Goal: Information Seeking & Learning: Check status

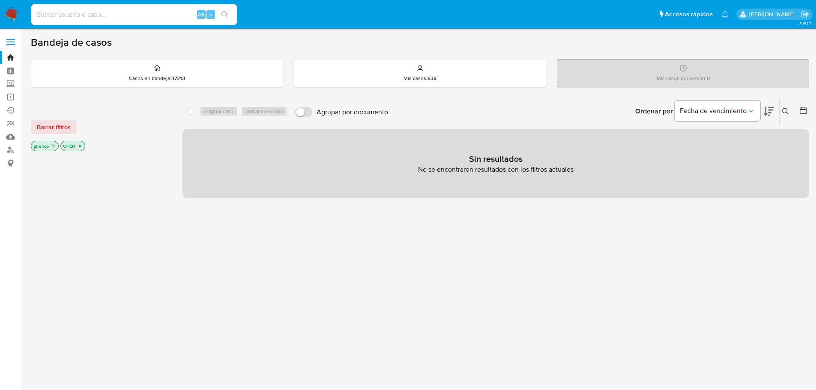
click at [144, 15] on input at bounding box center [134, 14] width 206 height 11
paste input "381095882"
type input "381095882"
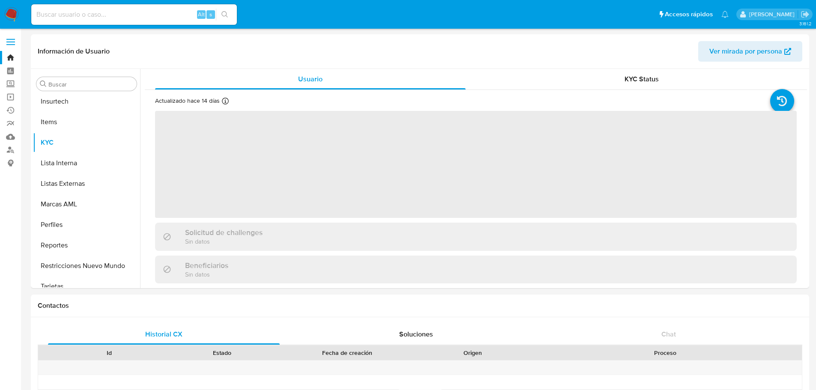
scroll to position [424, 0]
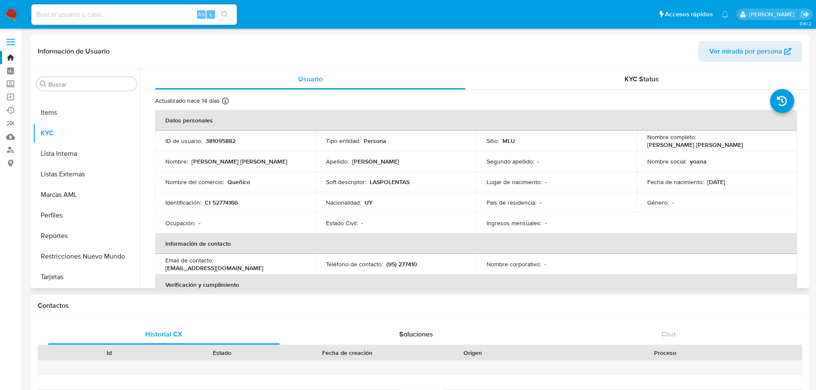
select select "10"
click at [77, 13] on input at bounding box center [134, 14] width 206 height 11
click at [114, 17] on input at bounding box center [134, 14] width 206 height 11
click at [260, 213] on td "Ocupación : -" at bounding box center [235, 223] width 161 height 21
click at [715, 145] on p "[PERSON_NAME]" at bounding box center [695, 145] width 96 height 8
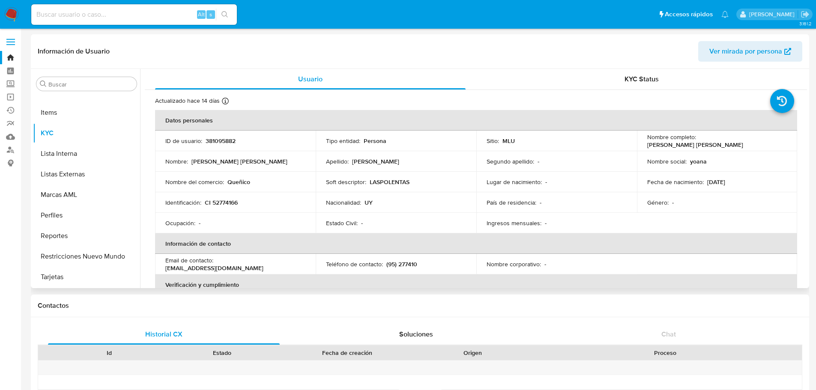
click at [715, 145] on p "[PERSON_NAME]" at bounding box center [695, 145] width 96 height 8
click at [722, 144] on p "[PERSON_NAME]" at bounding box center [695, 145] width 96 height 8
drag, startPoint x: 744, startPoint y: 147, endPoint x: 641, endPoint y: 146, distance: 102.8
click at [641, 146] on td "Nombre completo : Yoana Barbara Jaurena Rodriguez" at bounding box center [717, 141] width 161 height 21
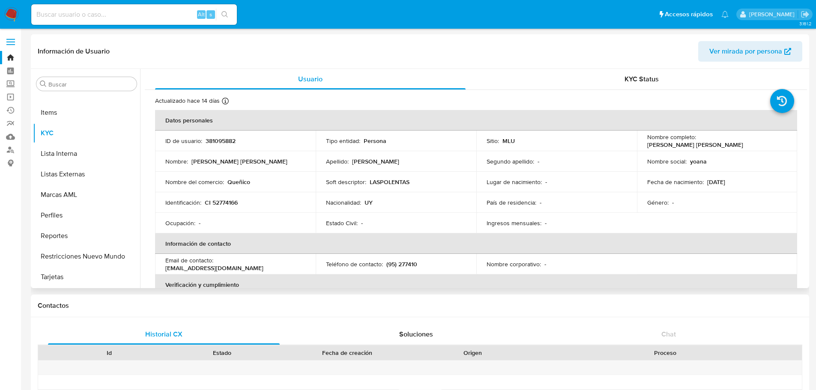
copy p "[PERSON_NAME]"
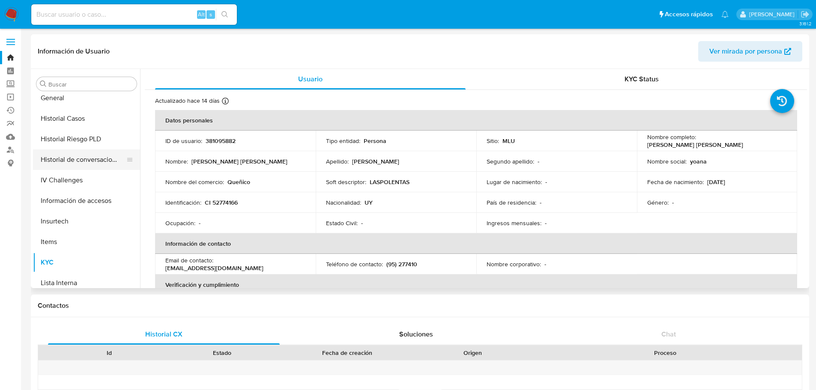
scroll to position [252, 0]
click at [84, 165] on button "Historial Casos" at bounding box center [83, 160] width 100 height 21
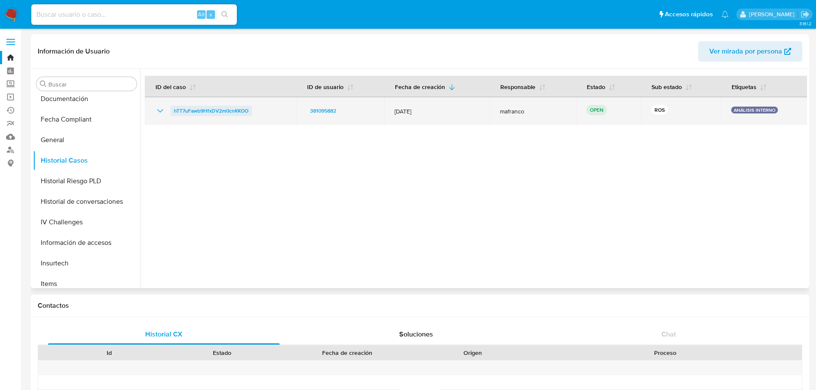
click at [217, 109] on span "hTT7uFawb9HfxDV2m0cnKKOO" at bounding box center [211, 111] width 75 height 10
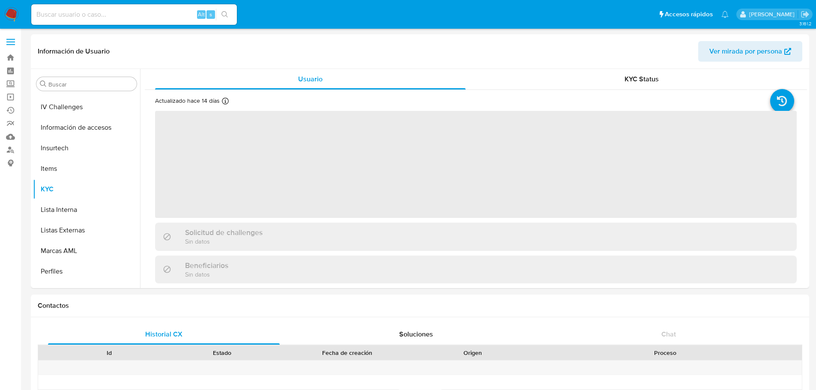
click at [97, 23] on div "Alt s" at bounding box center [134, 14] width 206 height 21
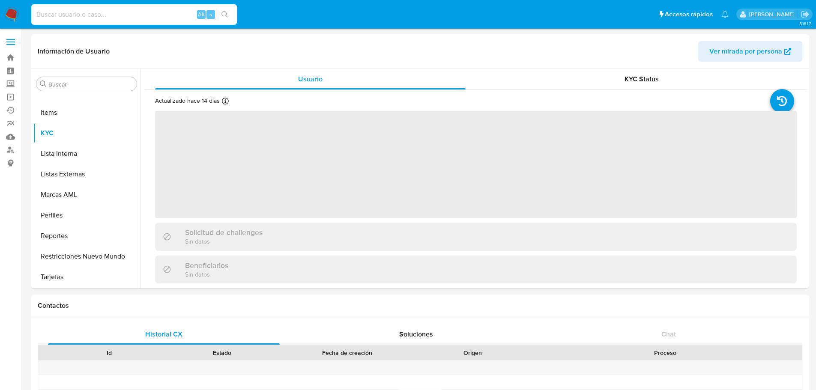
click at [102, 12] on input at bounding box center [134, 14] width 206 height 11
paste input "HNjWqvJcaY3FU15QVZAgosby"
type input "HNjWqvJcaY3FU15QVZAgosby"
select select "10"
type input "HNjWqvJcaY3FU15QVZAgosby"
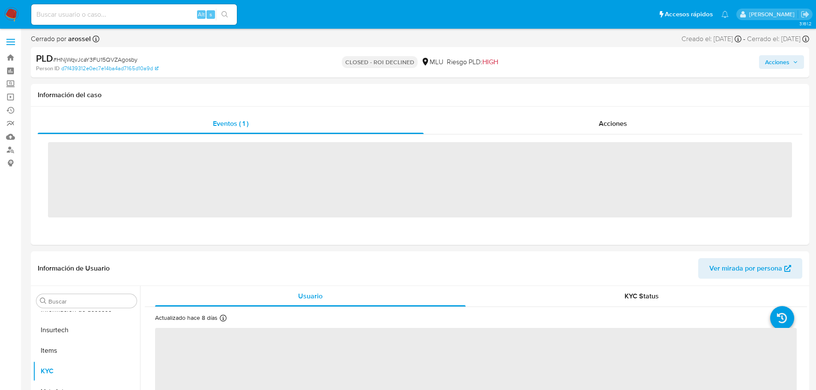
scroll to position [424, 0]
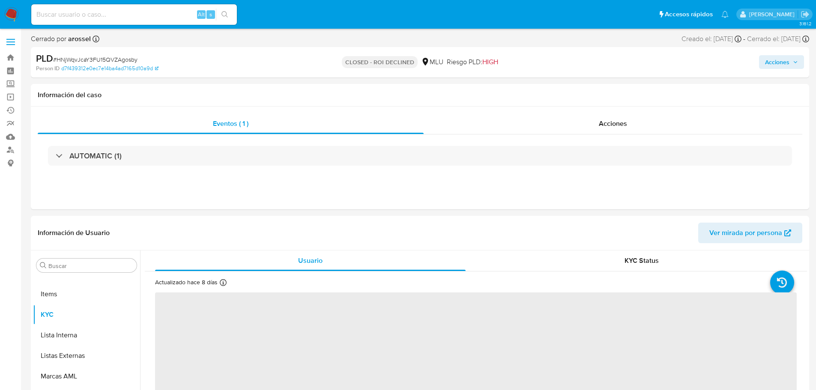
select select "10"
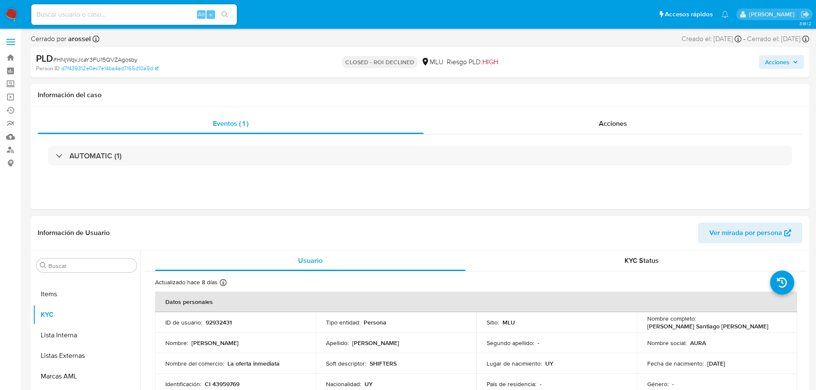
click at [538, 342] on div "Segundo apellido : -" at bounding box center [557, 343] width 140 height 8
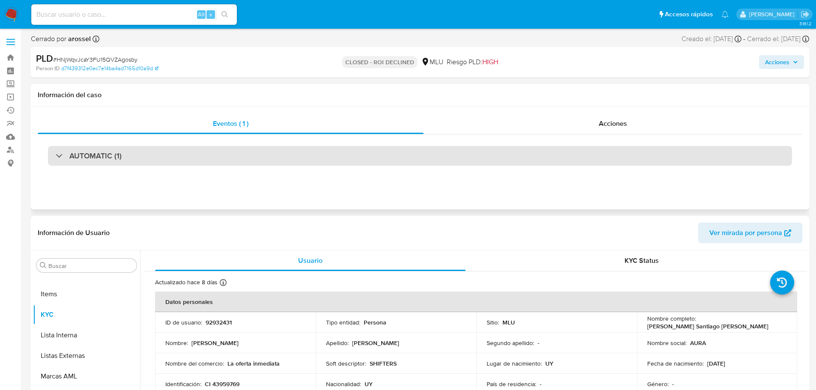
click at [638, 150] on div "AUTOMATIC (1)" at bounding box center [420, 156] width 744 height 20
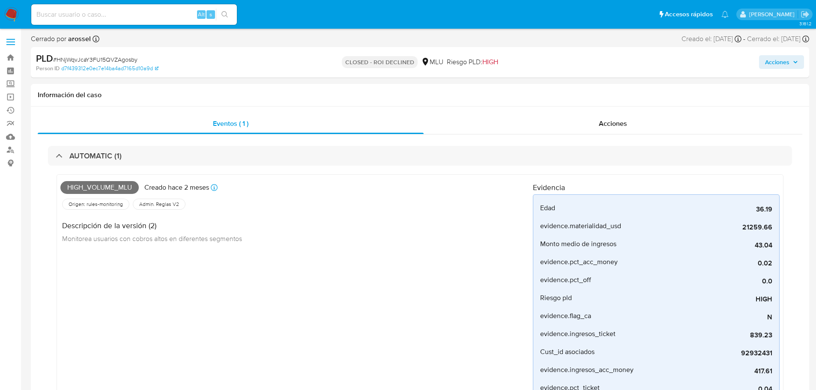
click at [128, 17] on input at bounding box center [134, 14] width 206 height 11
paste input "d0Msk3S9lXZ10F67I6jsjGaQ"
type input "d0Msk3S9lXZ10F67I6jsjGaQ"
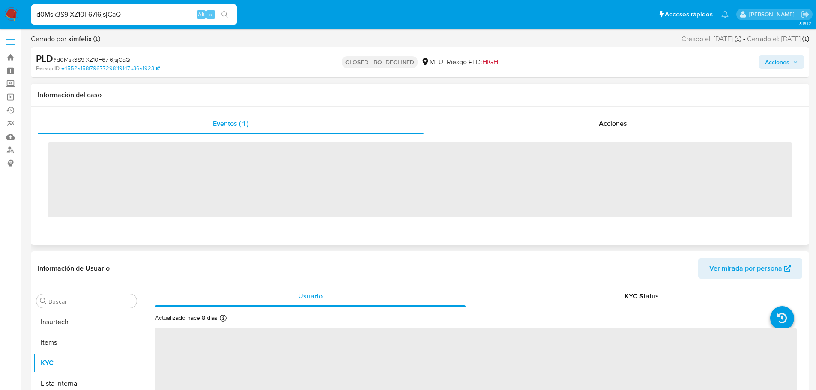
scroll to position [424, 0]
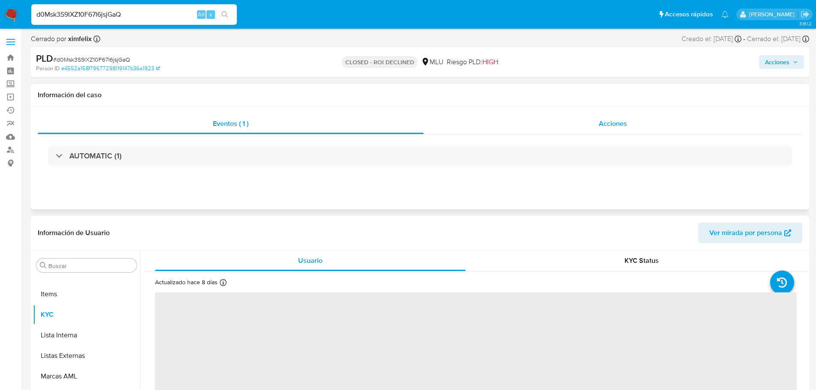
select select "10"
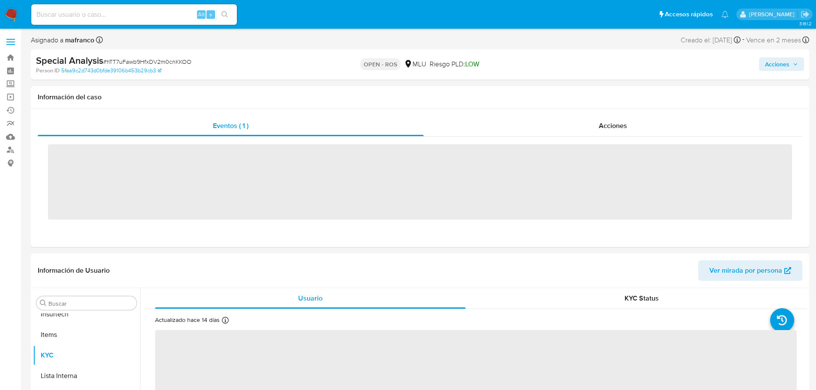
scroll to position [424, 0]
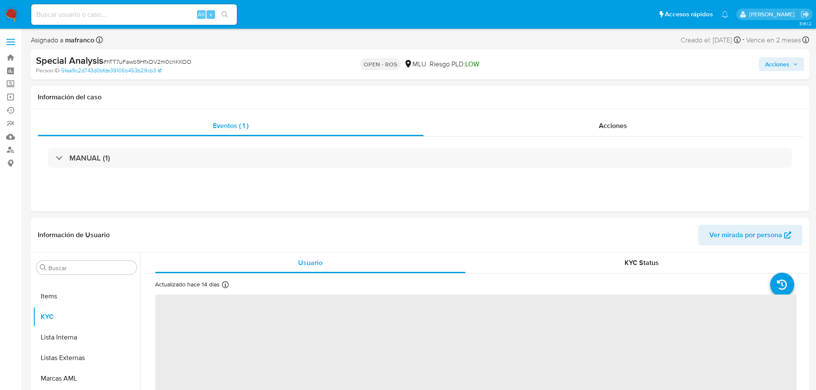
select select "10"
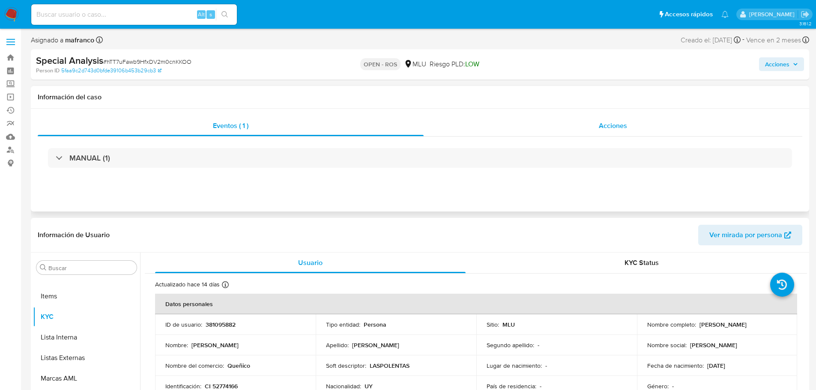
click at [621, 122] on span "Acciones" at bounding box center [613, 126] width 28 height 10
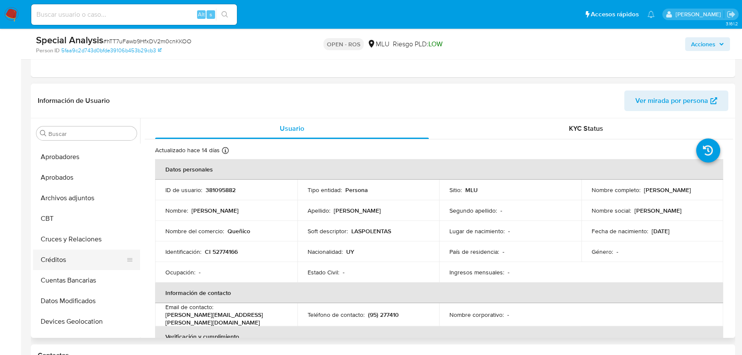
scroll to position [0, 0]
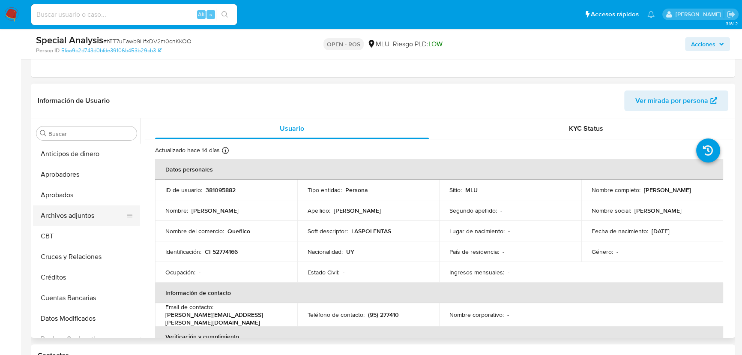
click at [85, 227] on button "CBT" at bounding box center [86, 236] width 107 height 21
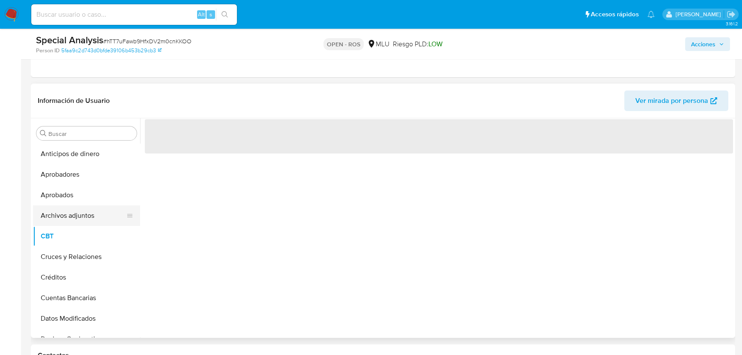
click at [85, 220] on button "Archivos adjuntos" at bounding box center [83, 215] width 100 height 21
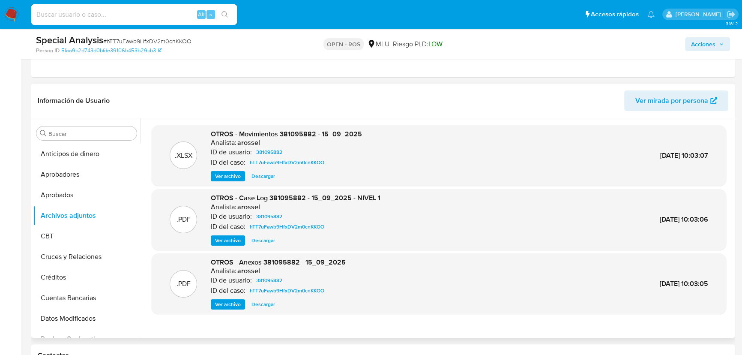
click at [229, 242] on span "Ver archivo" at bounding box center [228, 240] width 26 height 9
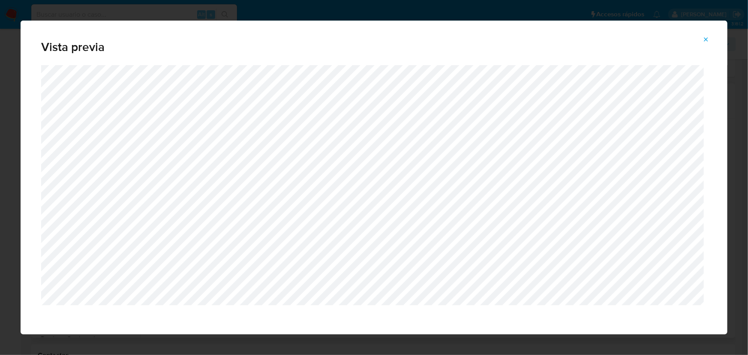
click at [704, 40] on icon "Attachment preview" at bounding box center [705, 39] width 7 height 7
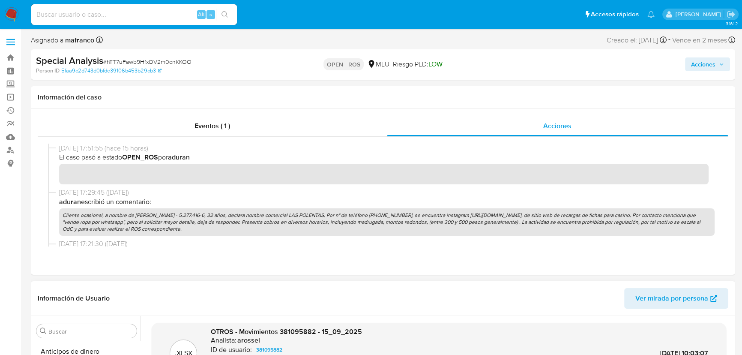
click at [172, 63] on span "# hTT7uFawb9HfxDV2m0cnKKOO" at bounding box center [147, 61] width 88 height 9
copy span "hTT7uFawb9HfxDV2m0cnKKOO"
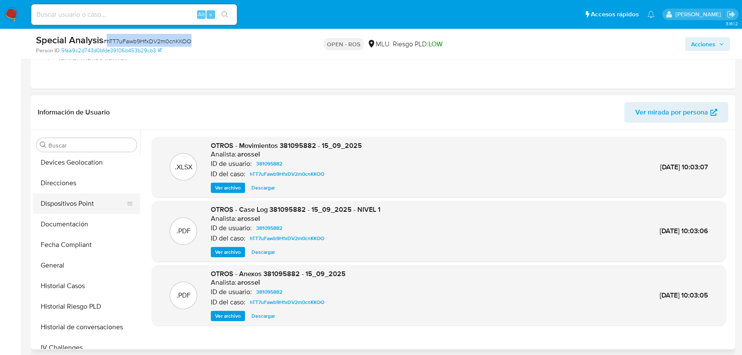
scroll to position [195, 0]
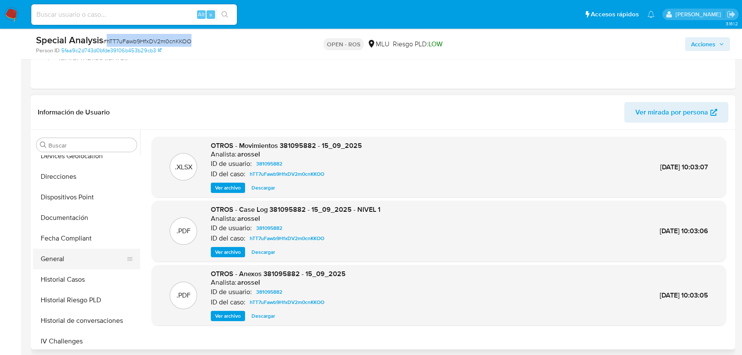
click at [69, 257] on button "General" at bounding box center [83, 259] width 100 height 21
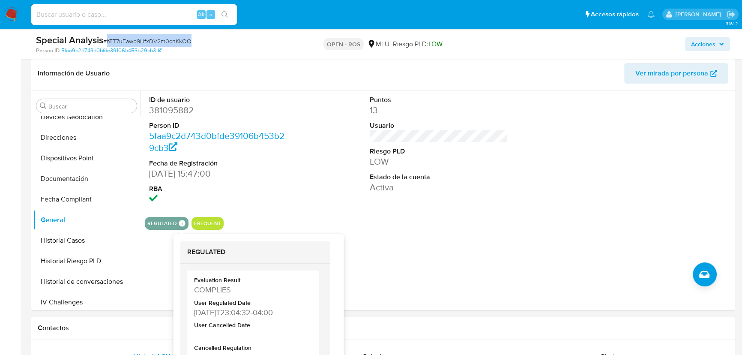
scroll to position [186, 0]
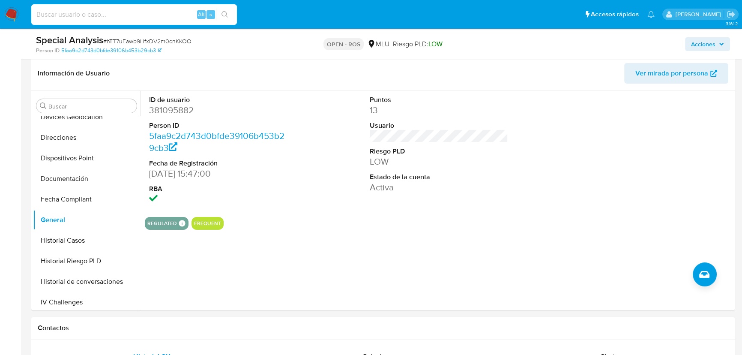
click at [120, 12] on input at bounding box center [134, 14] width 206 height 11
paste input "iRvZQOD1JXGBux8LMtsGGeSf"
type input "iRvZQOD1JXGBux8LMtsGGeSf"
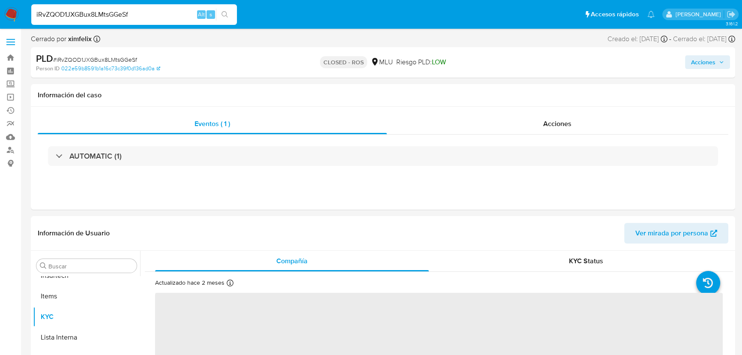
scroll to position [423, 0]
click at [557, 133] on div "Acciones" at bounding box center [558, 124] width 342 height 21
select select "10"
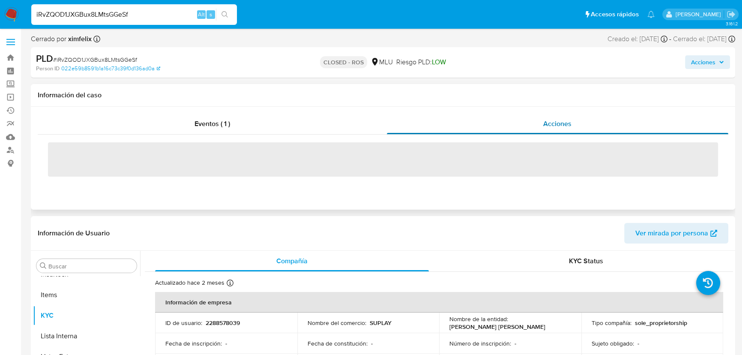
click at [542, 125] on div "Acciones" at bounding box center [558, 124] width 342 height 21
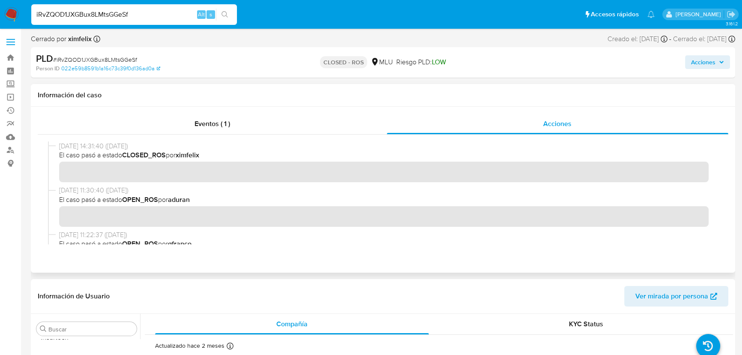
scroll to position [0, 0]
click at [105, 18] on input "iRvZQOD1JXGBux8LMtsGGeSf" at bounding box center [134, 14] width 206 height 11
paste input "2288578039"
type input "2288578039"
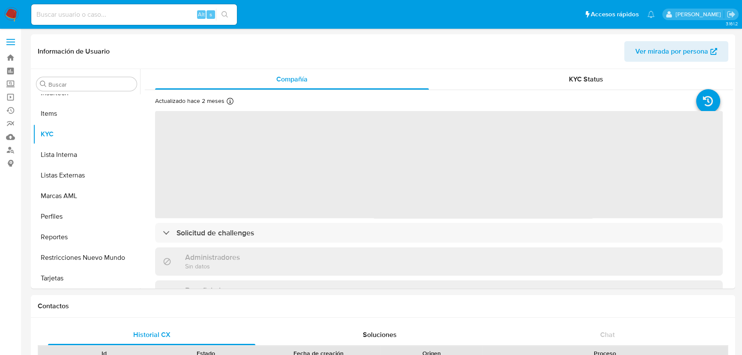
scroll to position [423, 0]
select select "10"
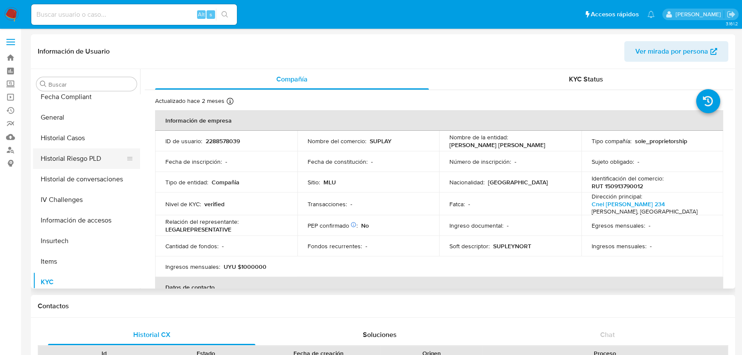
scroll to position [228, 0]
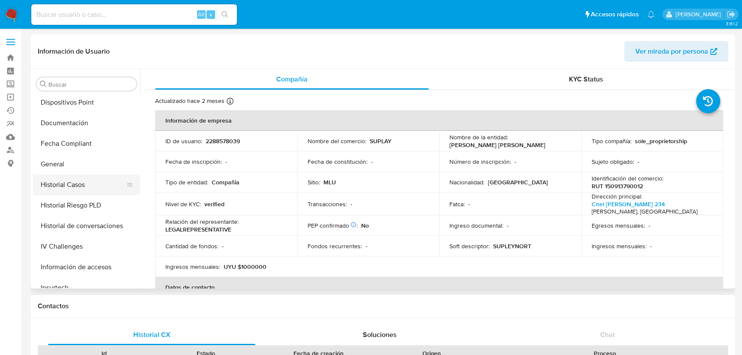
click at [85, 187] on button "Historial Casos" at bounding box center [83, 184] width 100 height 21
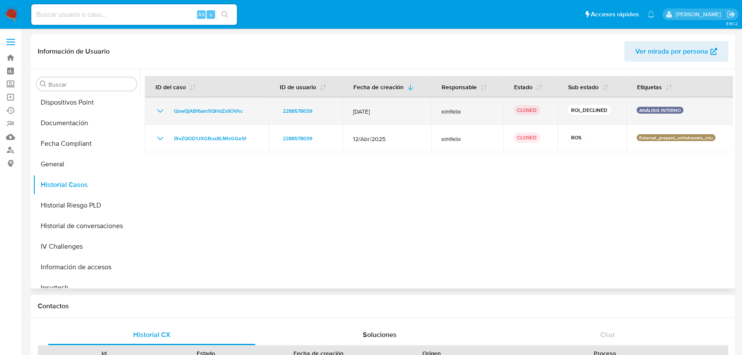
click at [157, 111] on icon "Mostrar/Ocultar" at bounding box center [160, 111] width 10 height 10
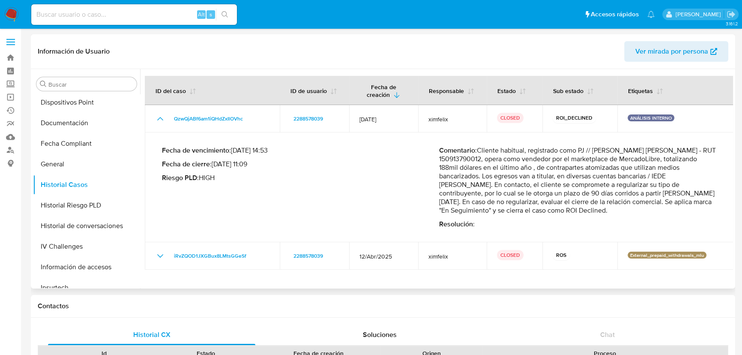
drag, startPoint x: 523, startPoint y: 201, endPoint x: 649, endPoint y: 201, distance: 126.0
click at [667, 204] on p "Comentario : Cliente habitual, registrado como PJ // CAMARGO RIBEIRO VICTOR DAN…" at bounding box center [577, 180] width 277 height 69
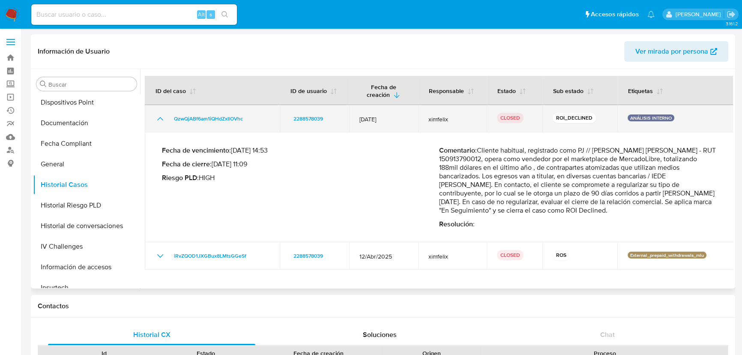
click at [154, 120] on td "QzwQjABf6am1iQHdZxIlOVhc" at bounding box center [212, 118] width 135 height 27
click at [158, 120] on icon "Mostrar/Ocultar" at bounding box center [160, 119] width 10 height 10
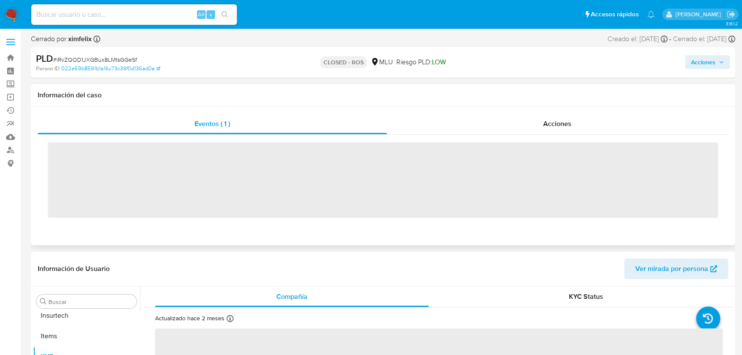
scroll to position [423, 0]
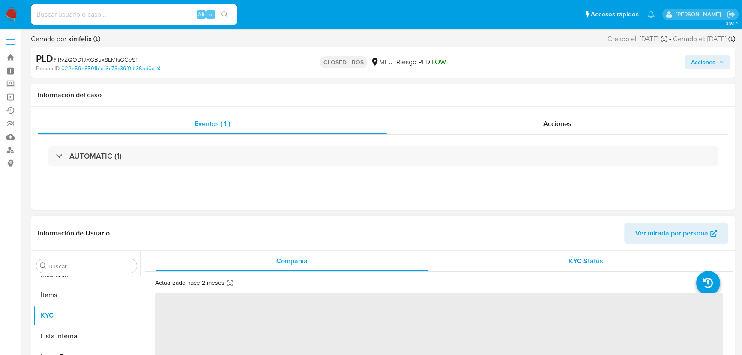
select select "10"
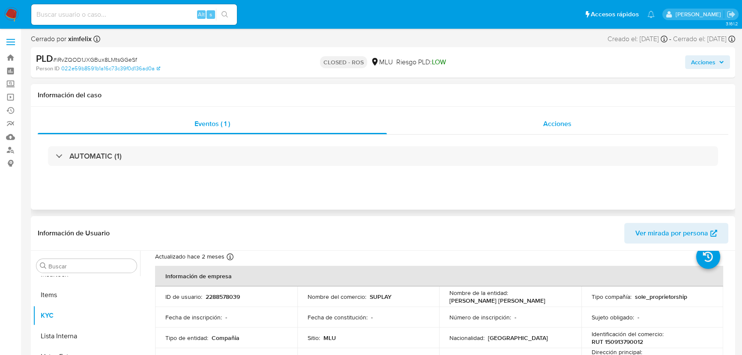
scroll to position [39, 0]
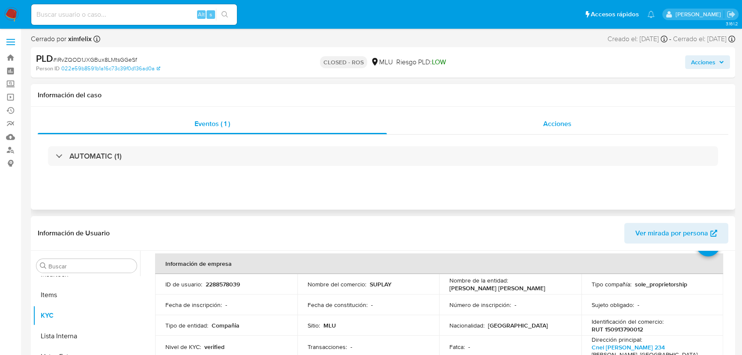
click at [563, 114] on div "Acciones" at bounding box center [558, 124] width 342 height 21
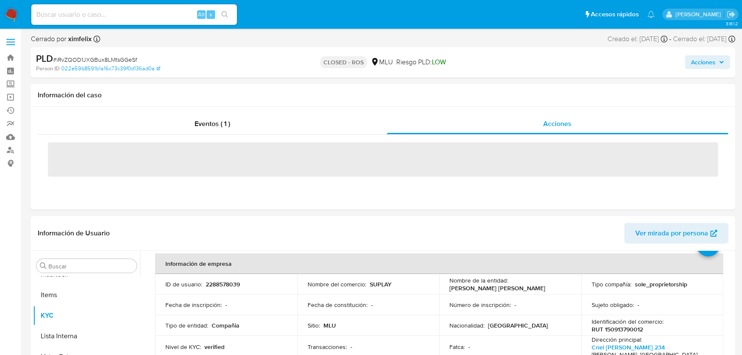
click at [109, 57] on span "# iRvZQOD1JXGBux8LMtsGGeSf" at bounding box center [95, 59] width 84 height 9
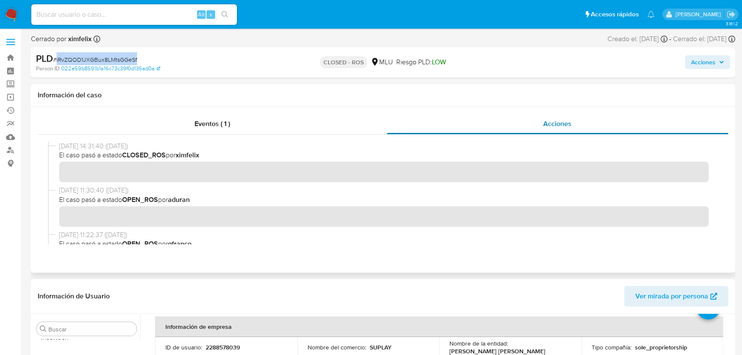
copy span "iRvZQOD1JXGBux8LMtsGGeSf"
click at [123, 63] on span "# iRvZQOD1JXGBux8LMtsGGeSf" at bounding box center [95, 59] width 84 height 9
copy span "iRvZQOD1JXGBux8LMtsGGeSf"
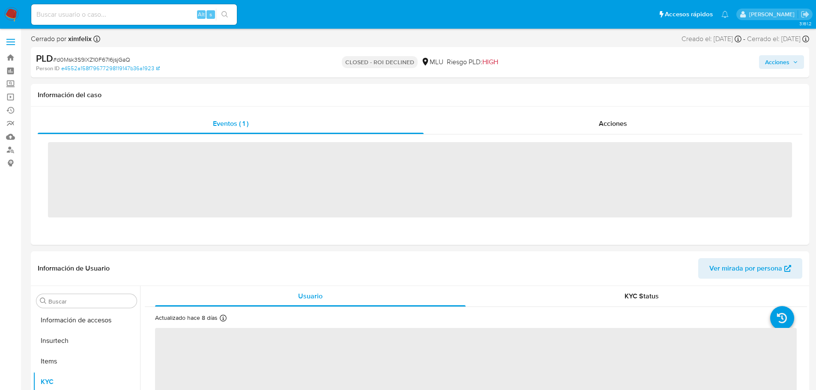
scroll to position [424, 0]
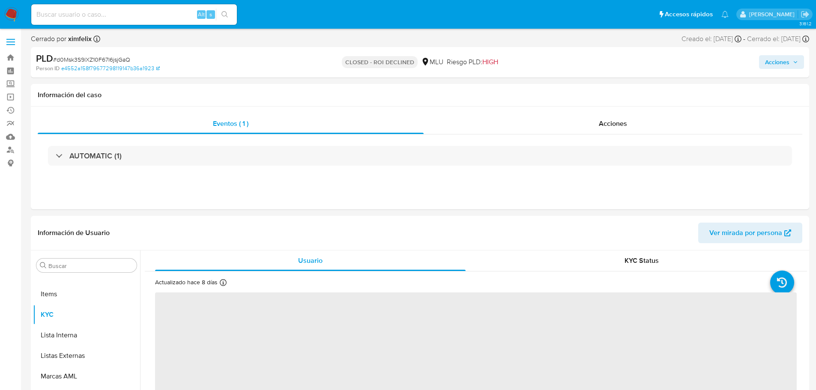
select select "10"
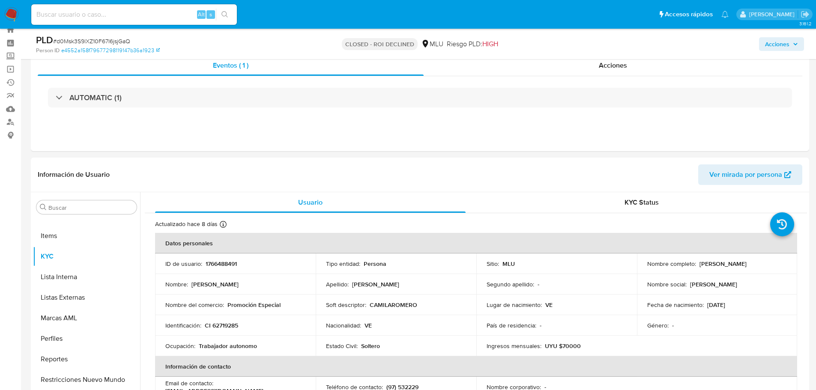
scroll to position [43, 0]
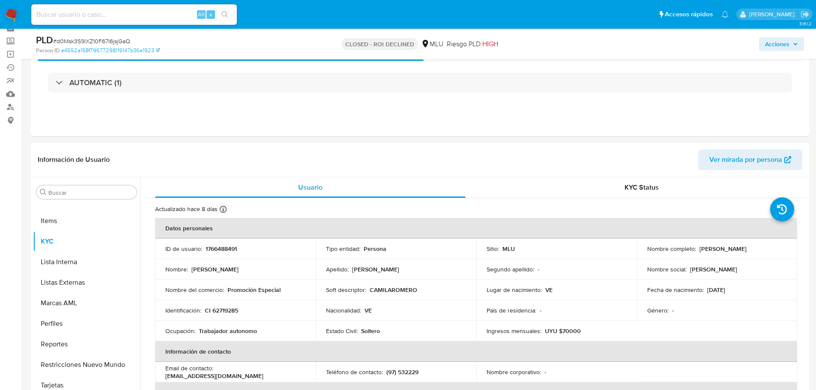
click at [336, 281] on td "Soft descriptor : CAMILAROMERO" at bounding box center [396, 290] width 161 height 21
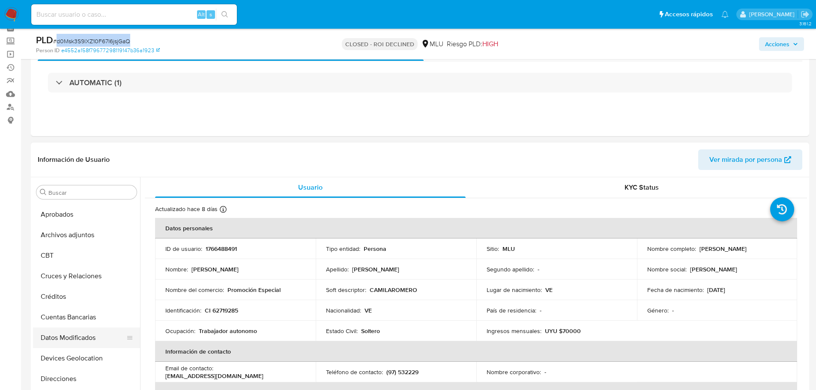
scroll to position [0, 0]
click at [71, 278] on button "Archivos adjuntos" at bounding box center [83, 274] width 100 height 21
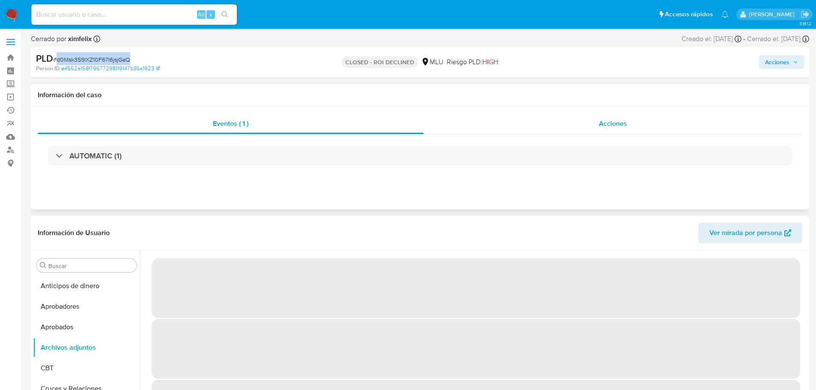
click at [603, 129] on div "Acciones" at bounding box center [613, 124] width 379 height 21
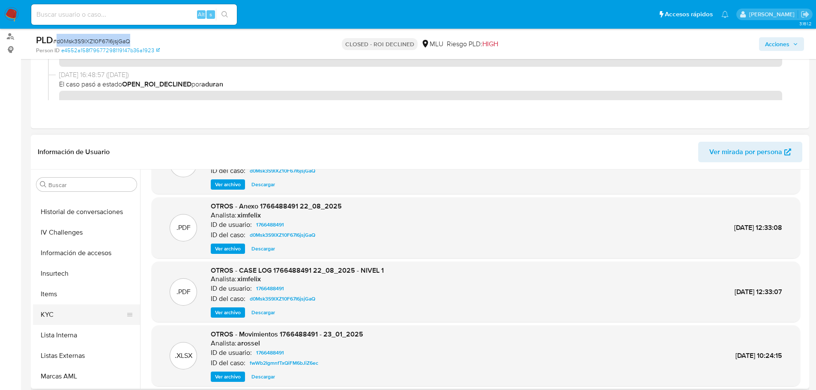
scroll to position [129, 0]
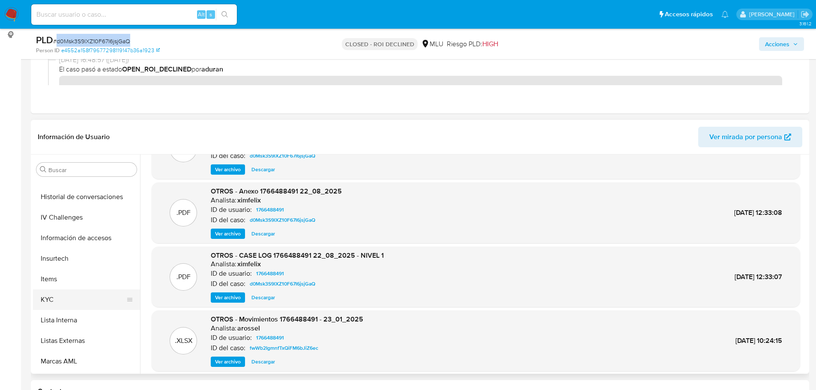
click at [49, 297] on button "KYC" at bounding box center [83, 300] width 100 height 21
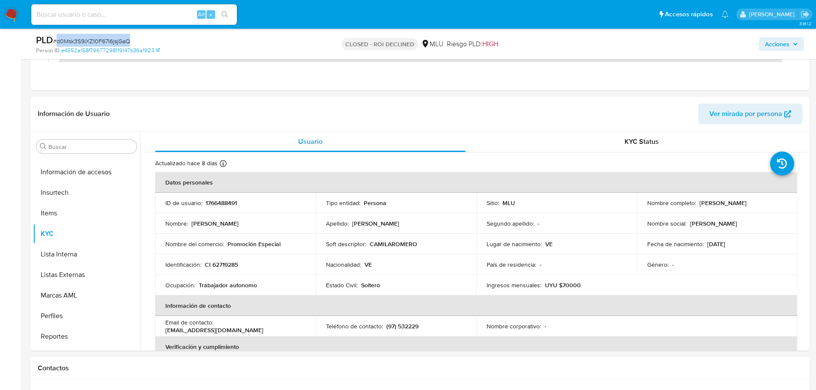
scroll to position [343, 0]
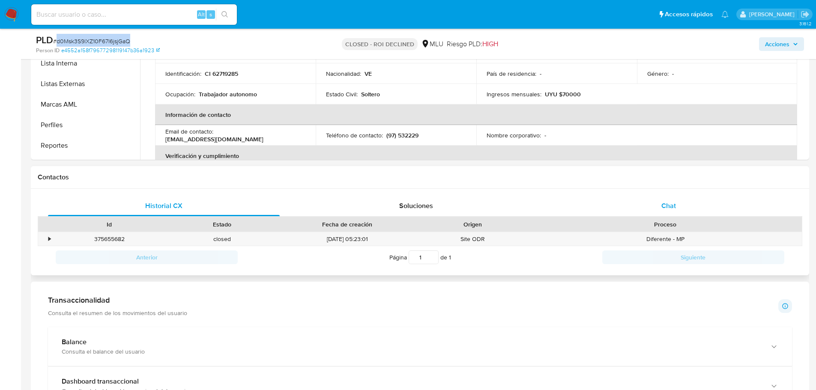
click at [667, 209] on span "Chat" at bounding box center [669, 206] width 15 height 10
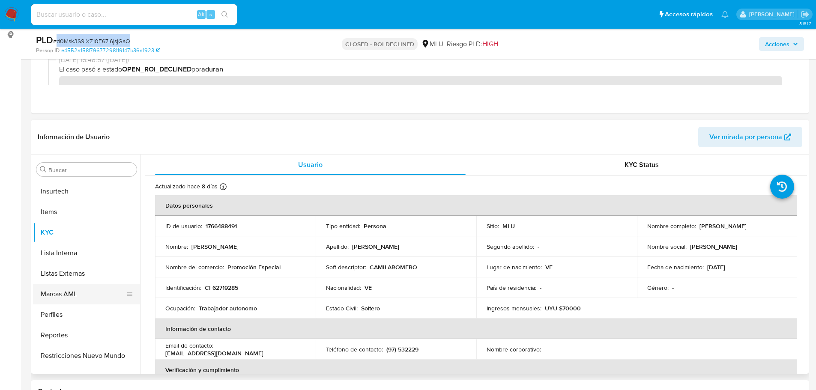
scroll to position [424, 0]
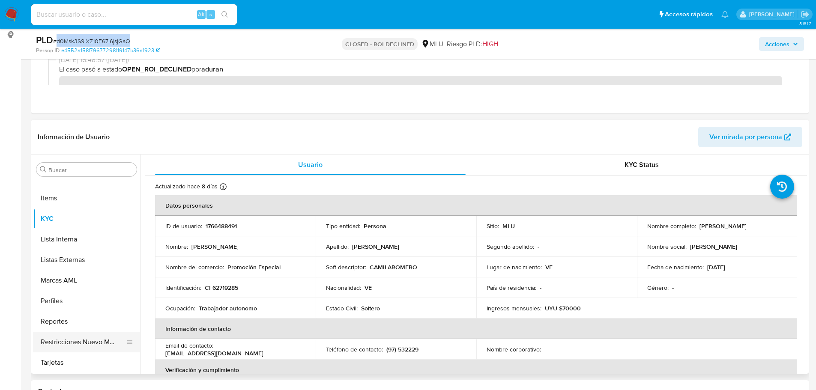
click at [81, 341] on button "Restricciones Nuevo Mundo" at bounding box center [83, 342] width 100 height 21
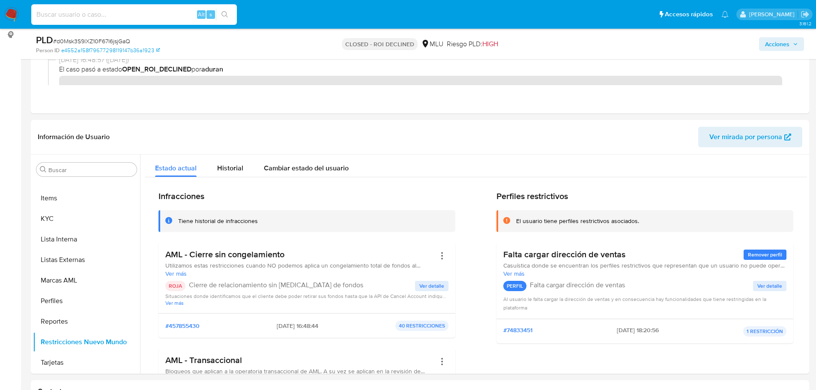
click at [107, 19] on input at bounding box center [134, 14] width 206 height 11
paste input "92932431"
type input "92932431"
click at [225, 11] on icon "search-icon" at bounding box center [225, 14] width 7 height 7
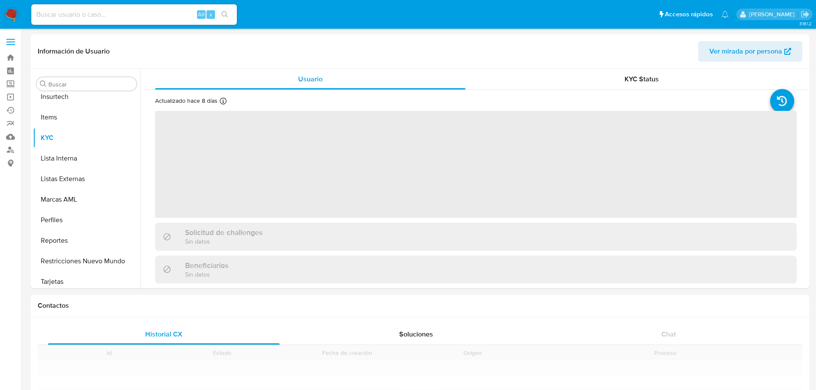
scroll to position [424, 0]
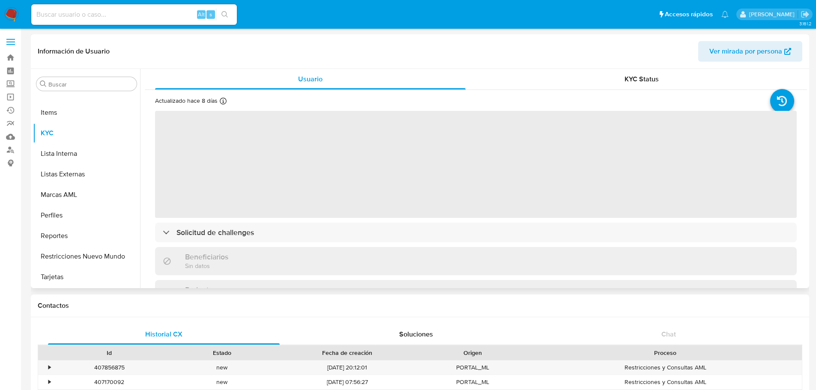
select select "10"
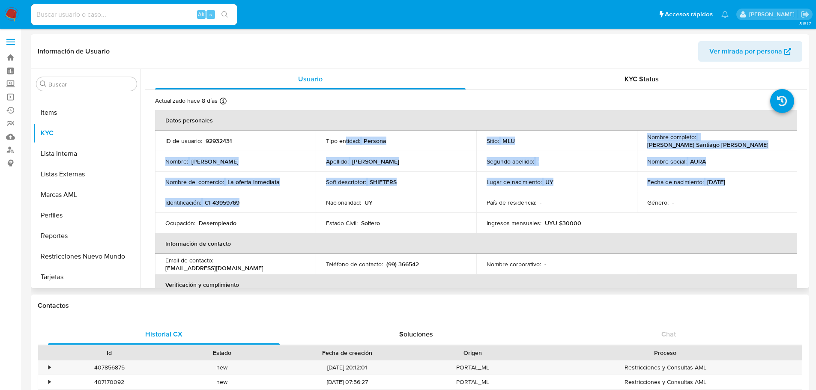
drag, startPoint x: 346, startPoint y: 144, endPoint x: 338, endPoint y: 199, distance: 55.9
click at [338, 195] on tbody "ID de usuario : 92932431 Tipo entidad : Persona Sitio : MLU Nombre completo : R…" at bounding box center [476, 182] width 642 height 103
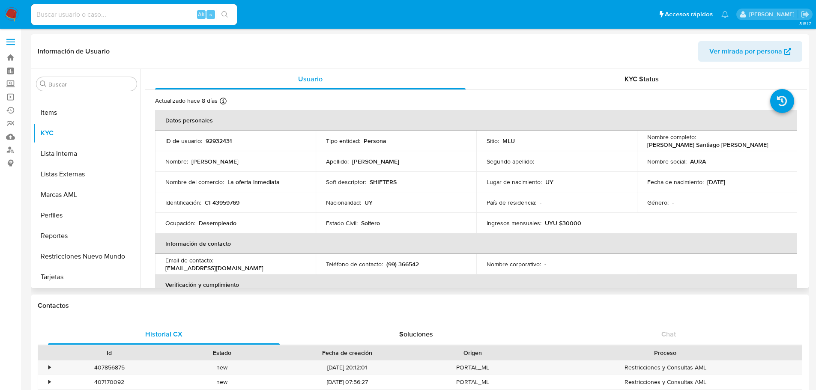
click at [338, 199] on p "Nacionalidad :" at bounding box center [343, 203] width 35 height 8
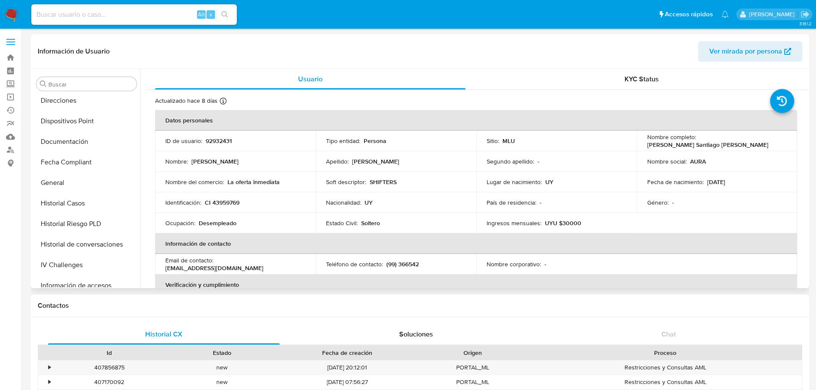
scroll to position [167, 0]
click at [161, 14] on input at bounding box center [134, 14] width 206 height 11
paste input "HNjWqvJcaY3FU15QVZAgosby"
type input "HNjWqvJcaY3FU15QVZAgosby"
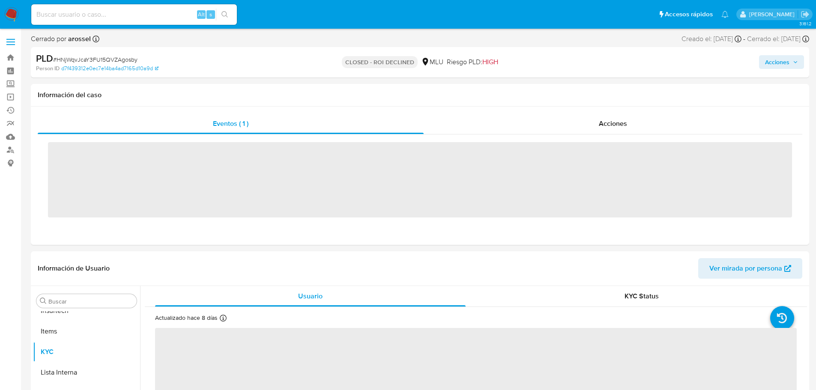
scroll to position [424, 0]
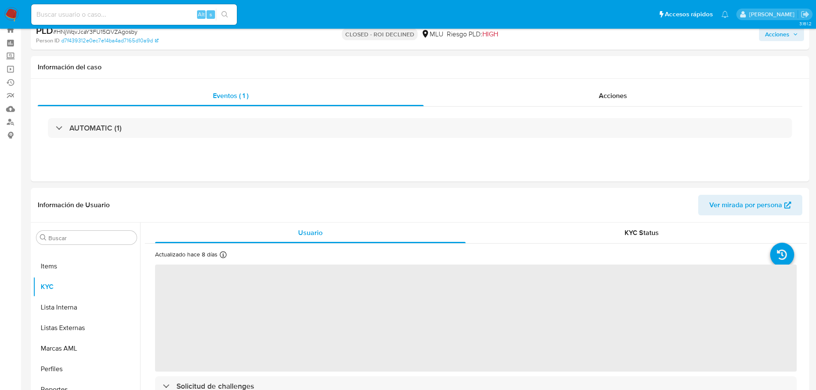
select select "10"
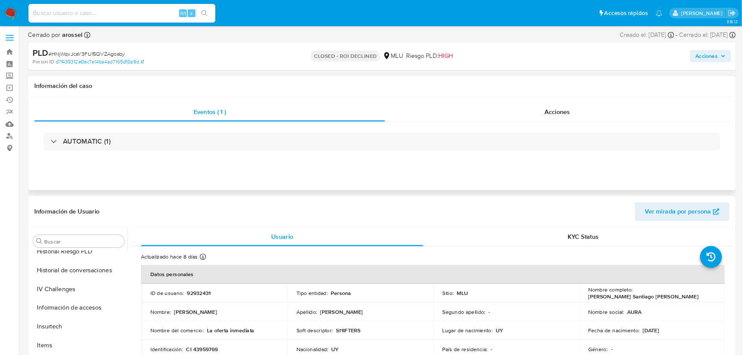
scroll to position [0, 0]
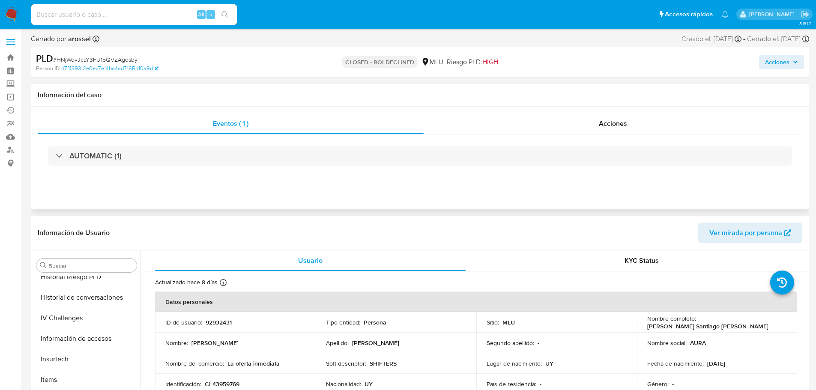
click at [619, 112] on div "Eventos ( 1 ) Acciones AUTOMATIC (1)" at bounding box center [420, 158] width 779 height 103
click at [660, 108] on div "Eventos ( 1 ) Acciones AUTOMATIC (1)" at bounding box center [420, 158] width 779 height 103
click at [637, 121] on div "Acciones" at bounding box center [613, 124] width 379 height 21
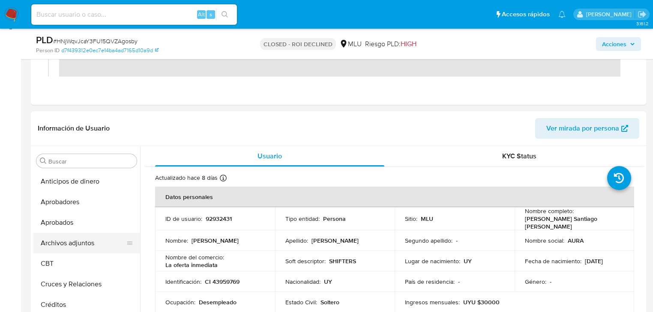
click at [83, 249] on button "Archivos adjuntos" at bounding box center [83, 243] width 100 height 21
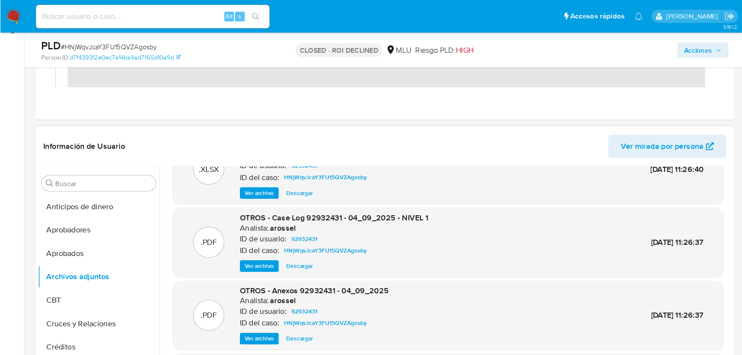
scroll to position [34, 0]
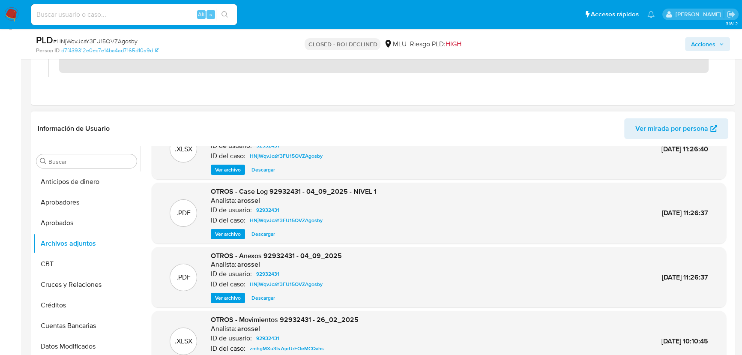
click at [229, 235] on span "Ver archivo" at bounding box center [228, 234] width 26 height 9
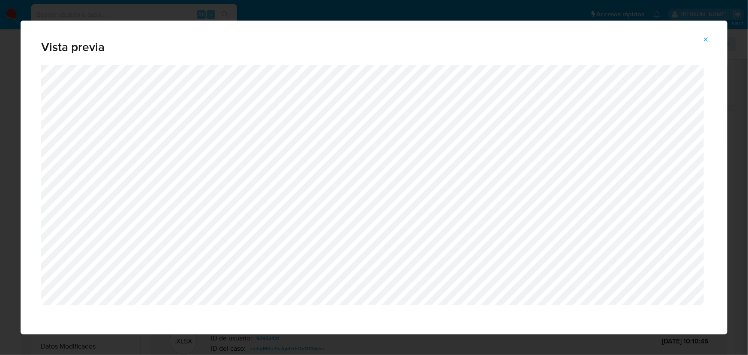
click at [702, 43] on span "Attachment preview" at bounding box center [705, 39] width 7 height 12
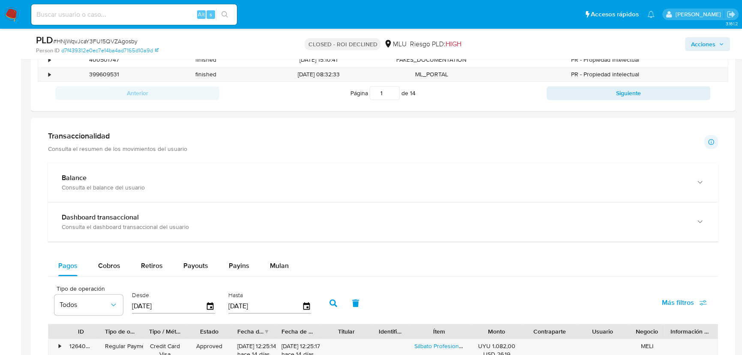
scroll to position [760, 0]
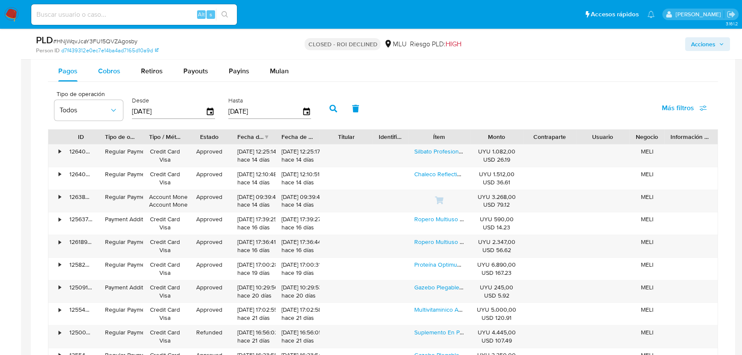
click at [107, 68] on span "Cobros" at bounding box center [109, 71] width 22 height 10
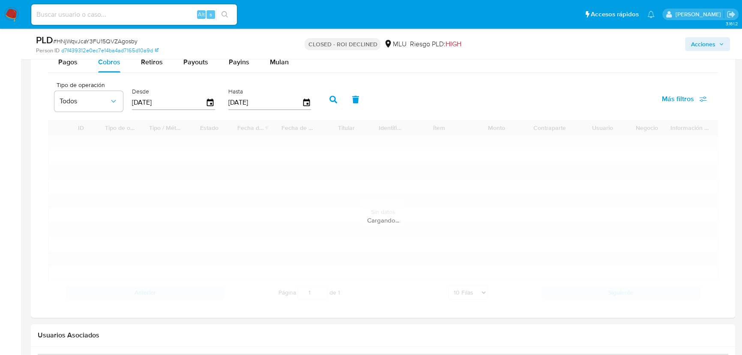
scroll to position [799, 0]
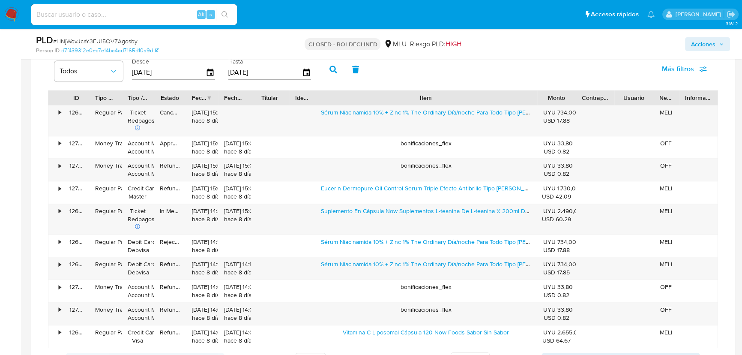
drag, startPoint x: 470, startPoint y: 94, endPoint x: 630, endPoint y: 100, distance: 160.4
click at [630, 100] on div "ID Tipo de operación Tipo / Método Estado Fecha de creación Fecha de aprobación…" at bounding box center [382, 97] width 669 height 15
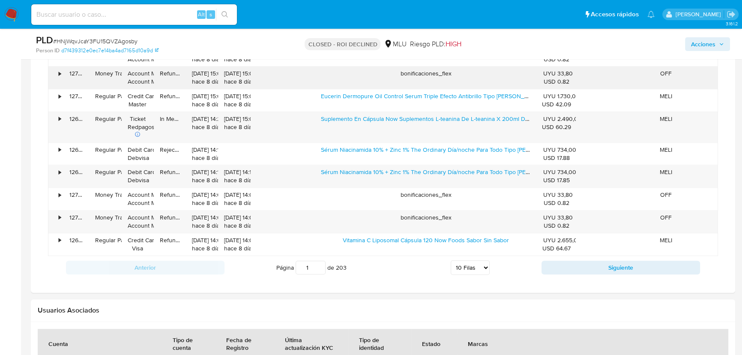
scroll to position [916, 0]
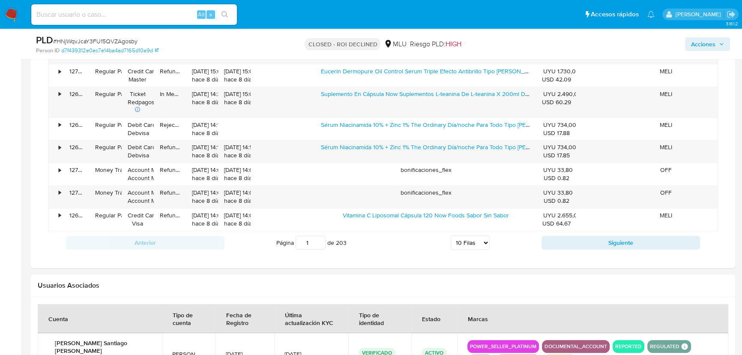
click at [468, 243] on select "5 Filas 10 Filas 20 Filas 25 Filas 50 Filas 100 Filas" at bounding box center [470, 242] width 39 height 15
select select "100"
click at [451, 235] on select "5 Filas 10 Filas 20 Filas 25 Filas 50 Filas 100 Filas" at bounding box center [470, 242] width 39 height 15
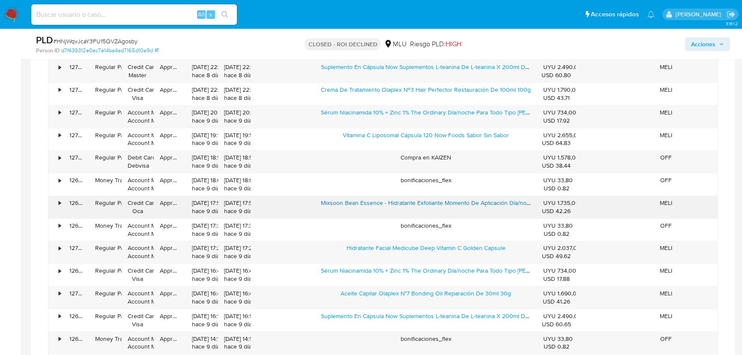
scroll to position [1578, 0]
